Goal: Check status

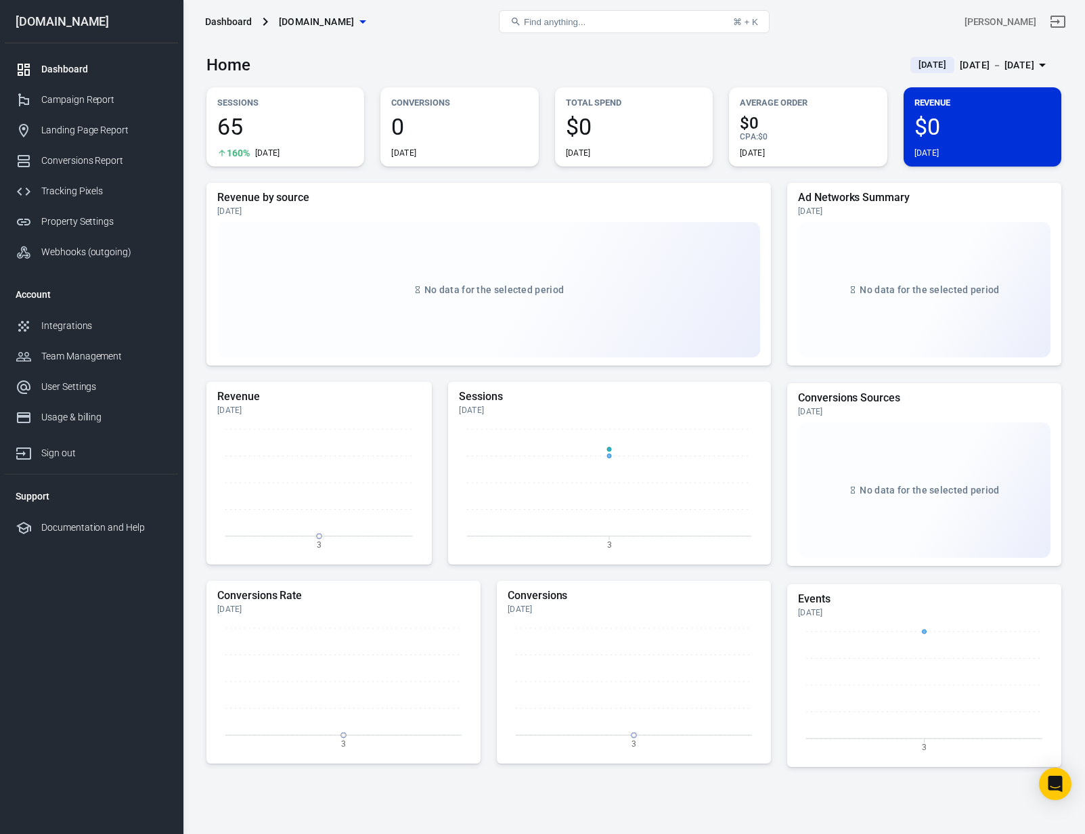
click at [913, 60] on span "[DATE]" at bounding box center [932, 65] width 39 height 14
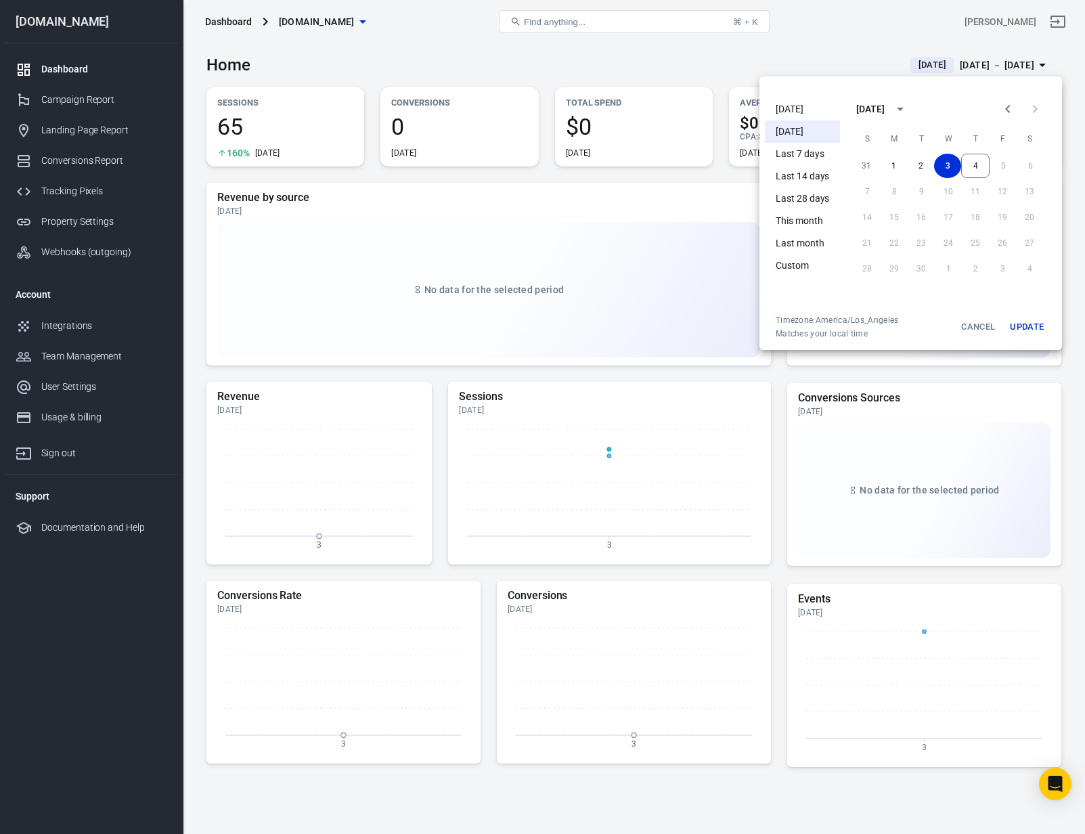
click at [797, 108] on li "[DATE]" at bounding box center [802, 109] width 75 height 22
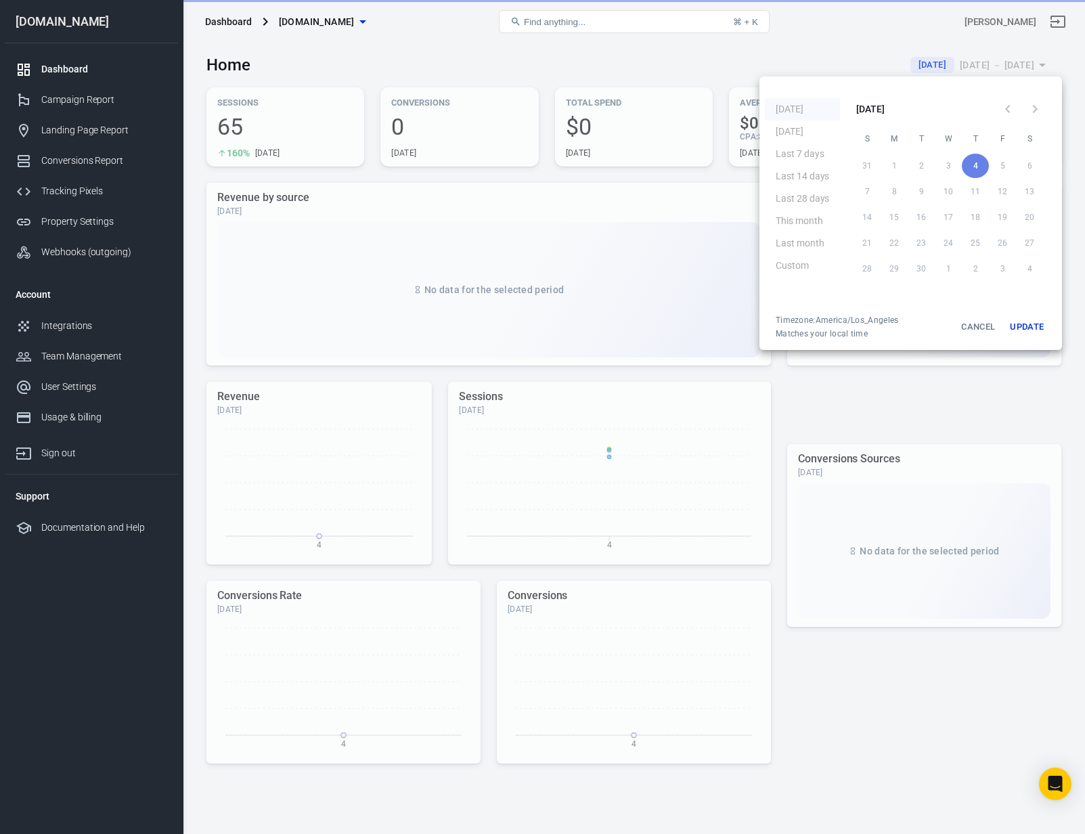
click at [1029, 326] on button "Update" at bounding box center [1026, 327] width 43 height 24
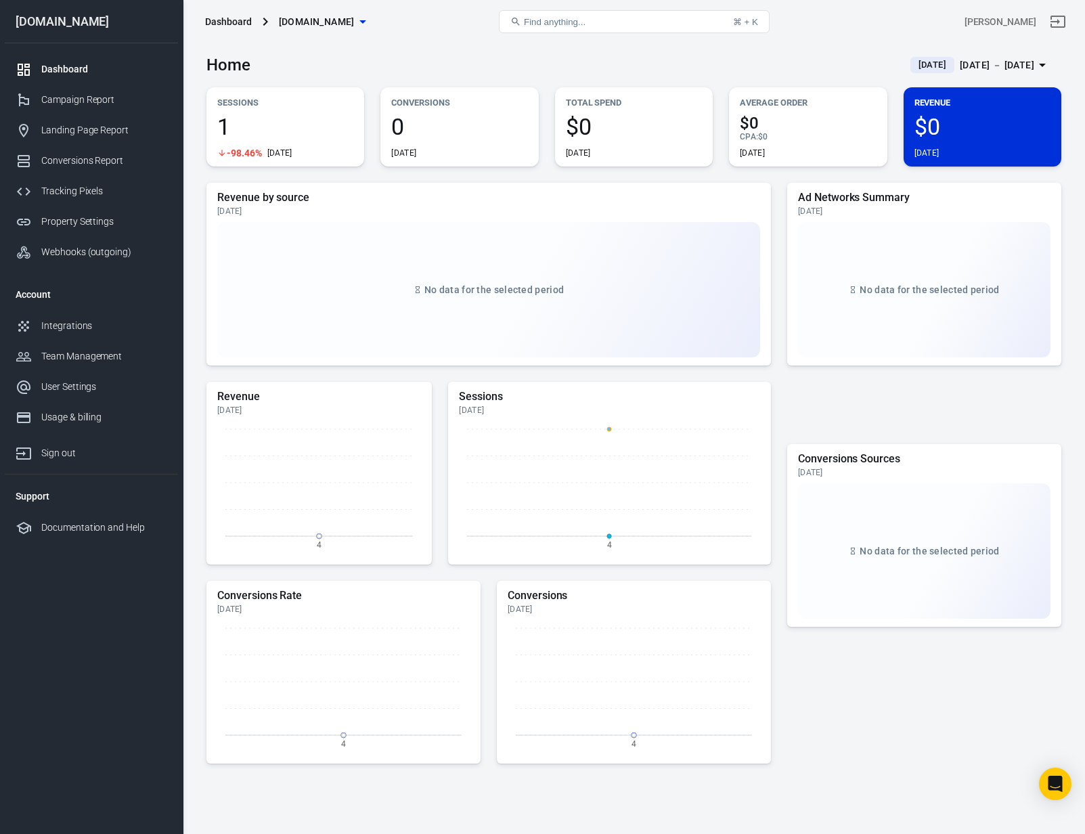
click at [389, 65] on div "Home [DATE] [DATE] － [DATE]" at bounding box center [633, 59] width 855 height 33
click at [236, 115] on span "1" at bounding box center [285, 126] width 136 height 23
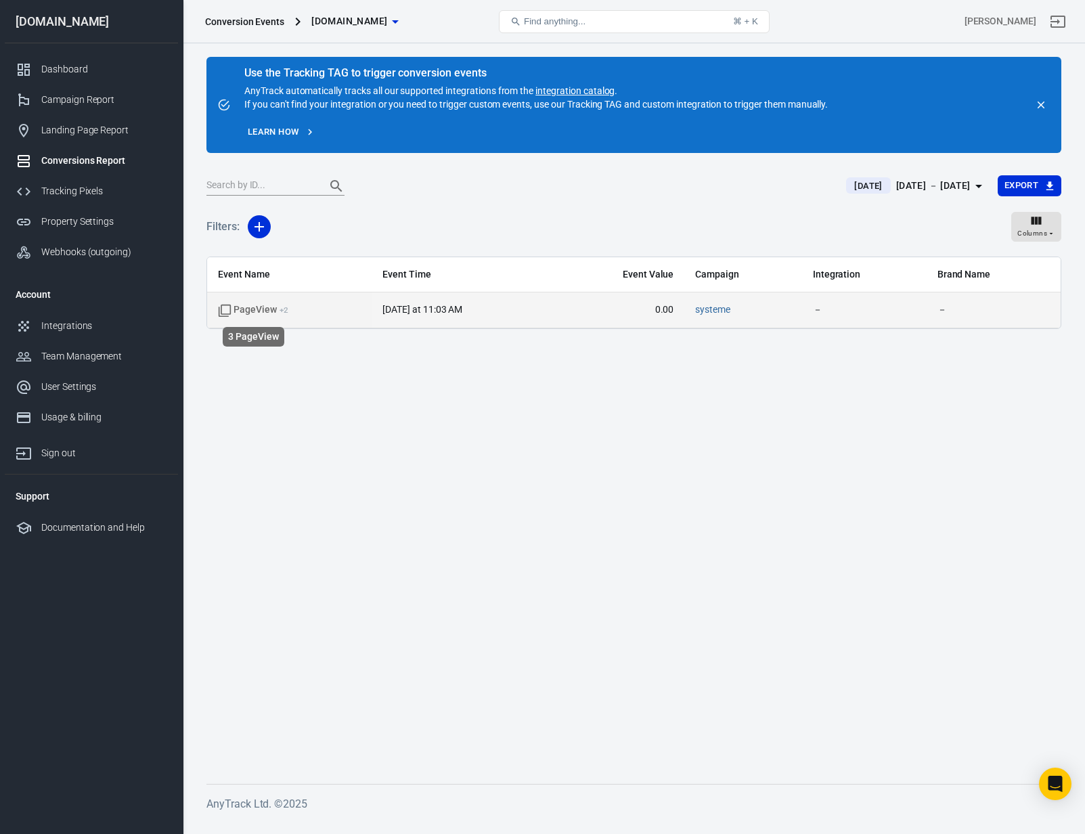
click at [250, 311] on span "PageView + 2" at bounding box center [253, 310] width 70 height 14
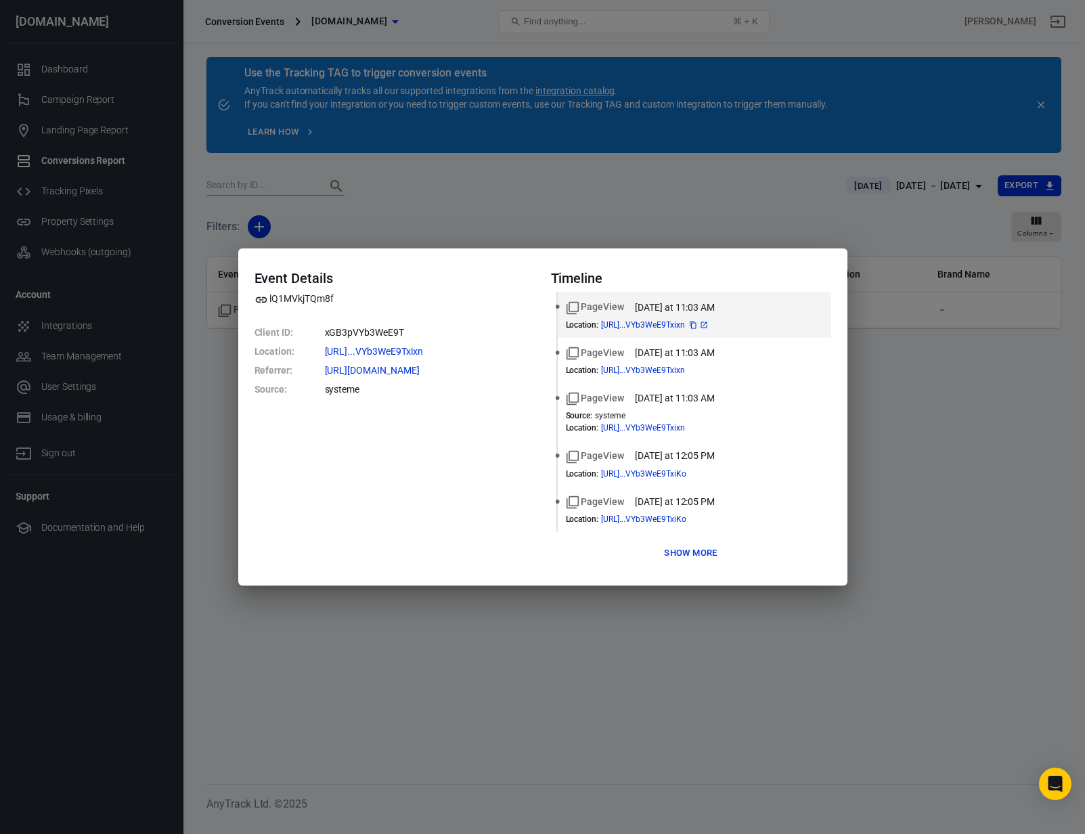
click at [708, 325] on icon at bounding box center [704, 325] width 8 height 8
click at [682, 554] on button "Show more" at bounding box center [691, 553] width 60 height 21
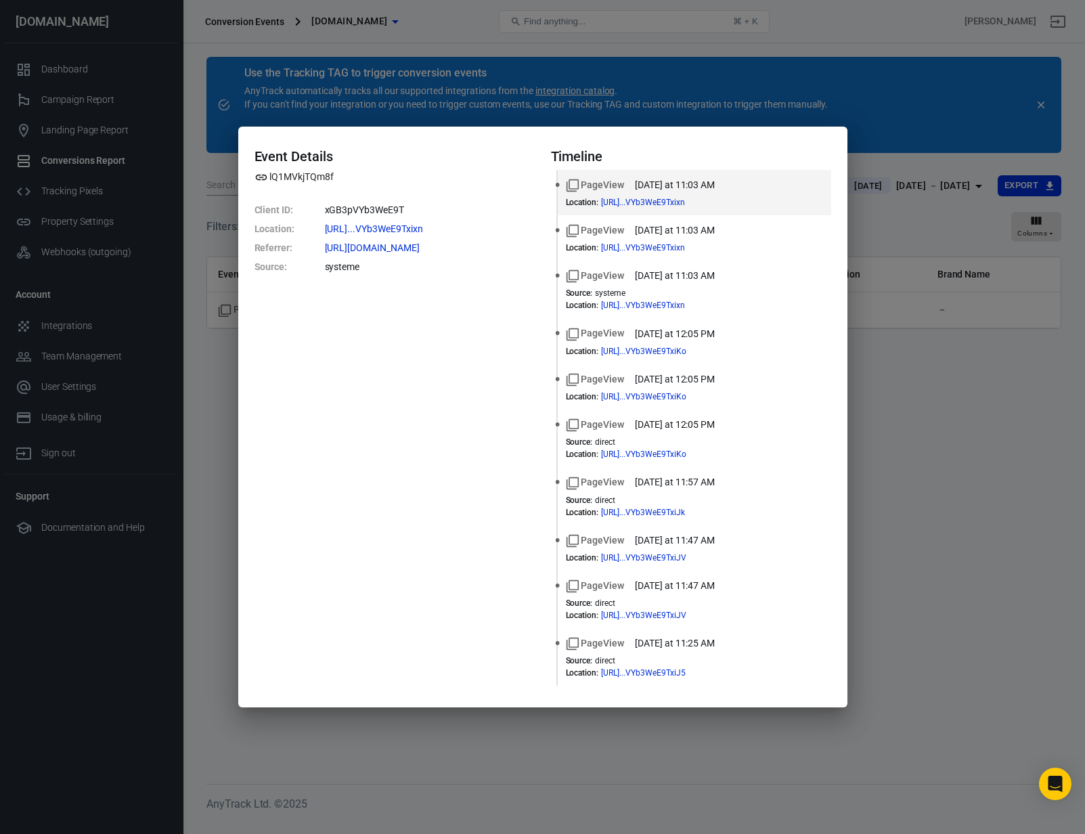
click at [222, 510] on div "Event Details lQ1MVkjTQm8f Client ID : xGB3pVYb3WeE9T Location : [URL]...VYb3We…" at bounding box center [542, 417] width 1085 height 834
